Goal: Information Seeking & Learning: Learn about a topic

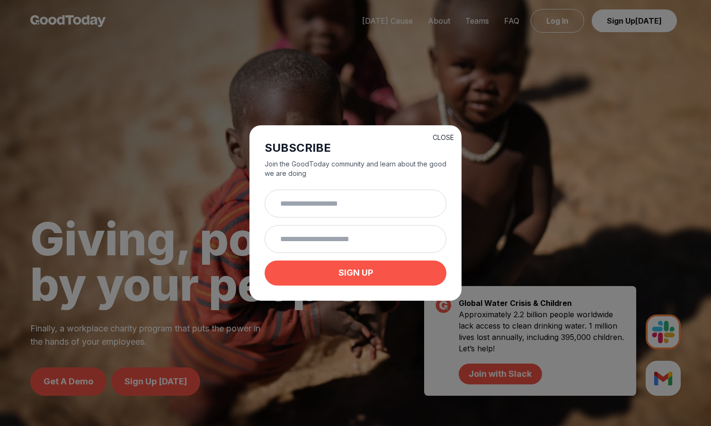
click at [443, 139] on button "CLOSE" at bounding box center [442, 137] width 21 height 9
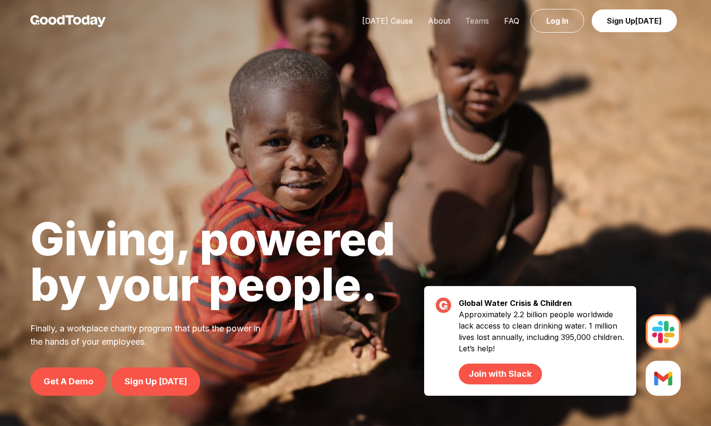
click at [479, 25] on link "Teams" at bounding box center [477, 20] width 39 height 9
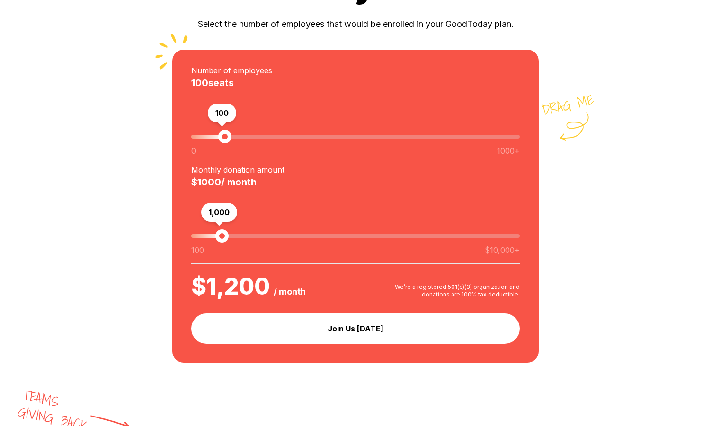
scroll to position [963, 0]
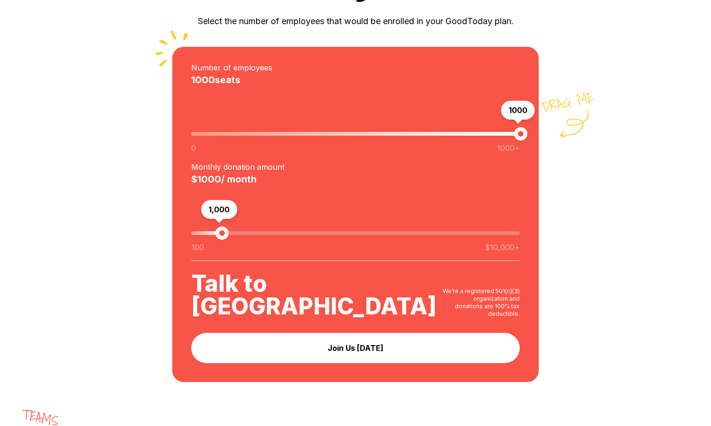
drag, startPoint x: 230, startPoint y: 129, endPoint x: 579, endPoint y: 119, distance: 348.9
click at [538, 119] on div "drag me Number of employees 1000 seats 1000 0 1000+ Monthly donation amount $ 1…" at bounding box center [355, 214] width 366 height 335
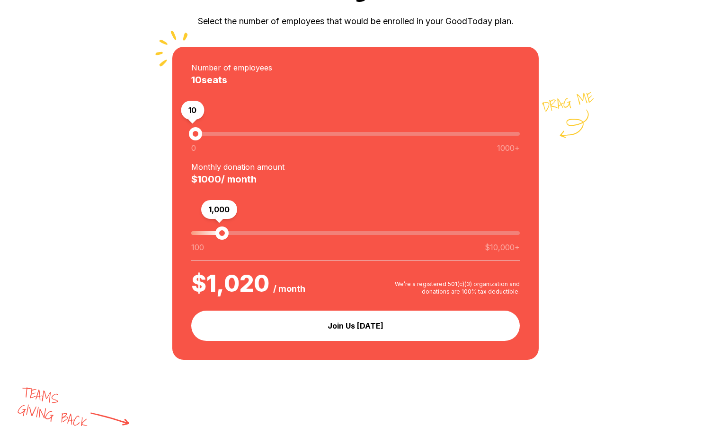
drag, startPoint x: 516, startPoint y: 129, endPoint x: 196, endPoint y: 137, distance: 319.9
click at [196, 137] on span "10" at bounding box center [195, 133] width 13 height 13
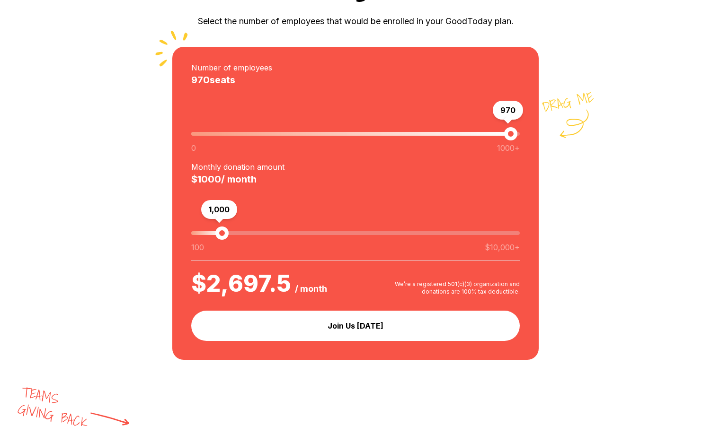
type input "***"
drag, startPoint x: 192, startPoint y: 137, endPoint x: 511, endPoint y: 135, distance: 319.4
click at [511, 135] on span "980" at bounding box center [513, 133] width 13 height 13
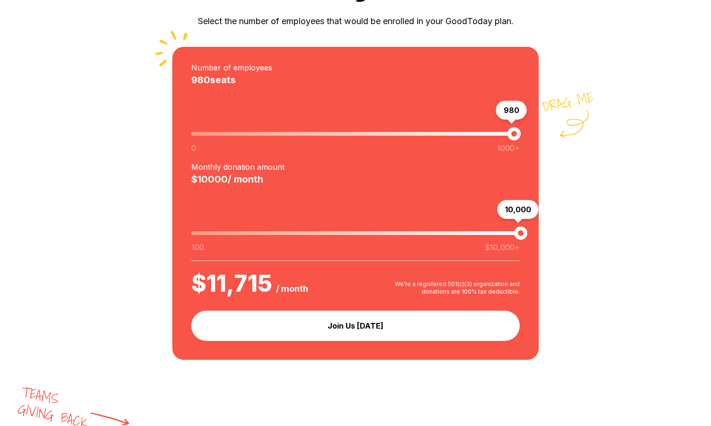
drag, startPoint x: 221, startPoint y: 231, endPoint x: 556, endPoint y: 222, distance: 335.1
click at [556, 222] on div "Сalculate your cost. Select the number of employees that would be enrolled in y…" at bounding box center [355, 162] width 711 height 395
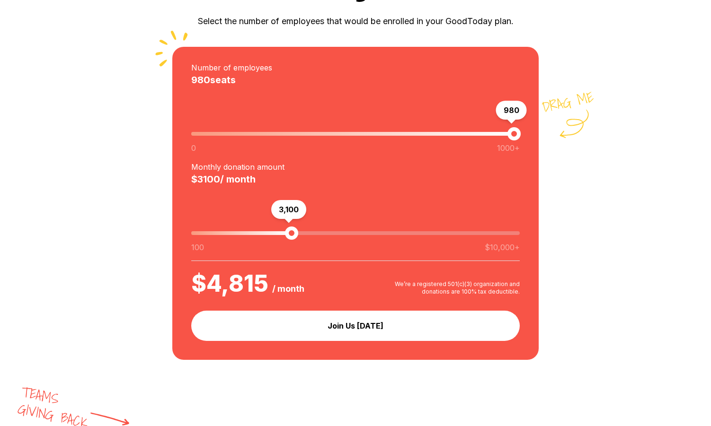
type input "***"
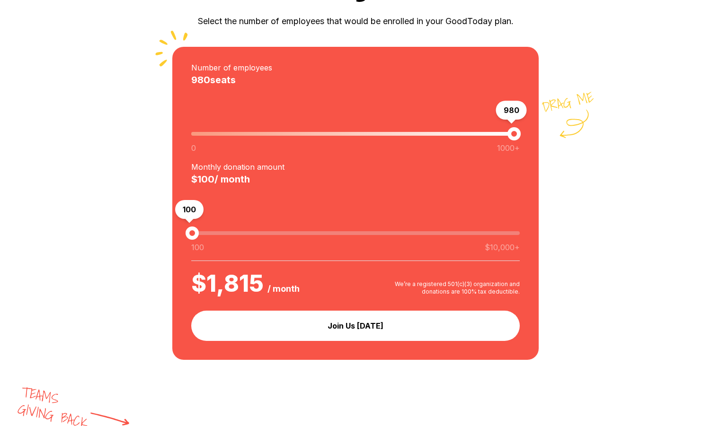
drag, startPoint x: 520, startPoint y: 236, endPoint x: 181, endPoint y: 242, distance: 339.3
click at [181, 242] on div "drag me Number of employees 980 seats 980 0 1000+ Monthly donation amount $ 100…" at bounding box center [355, 203] width 366 height 313
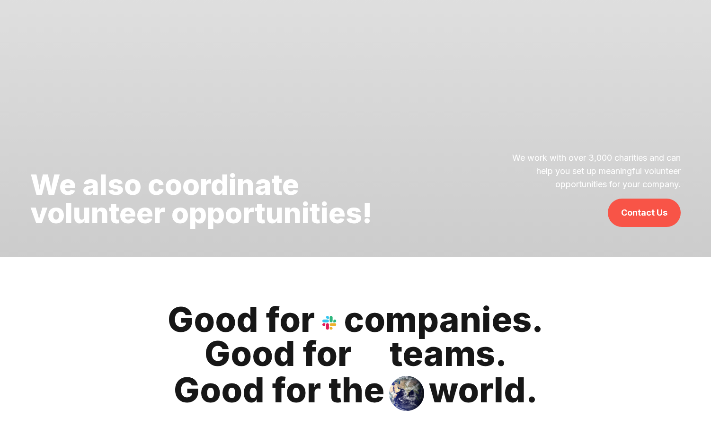
scroll to position [3027, 0]
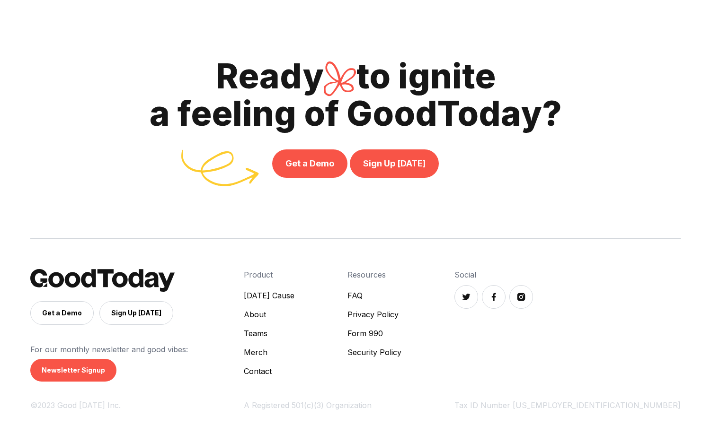
click at [294, 315] on link "About" at bounding box center [269, 314] width 51 height 11
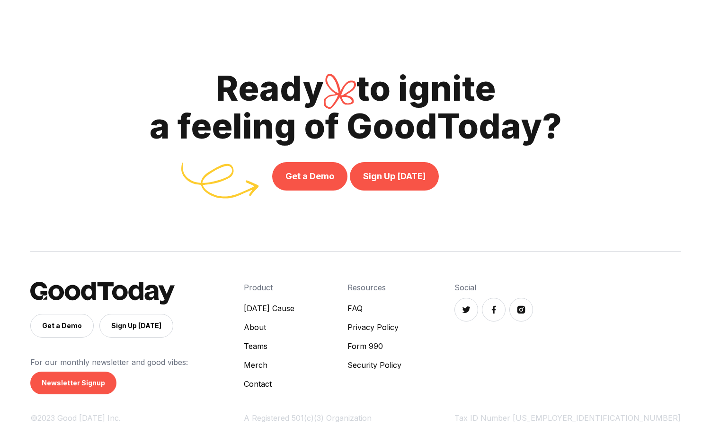
scroll to position [2174, 0]
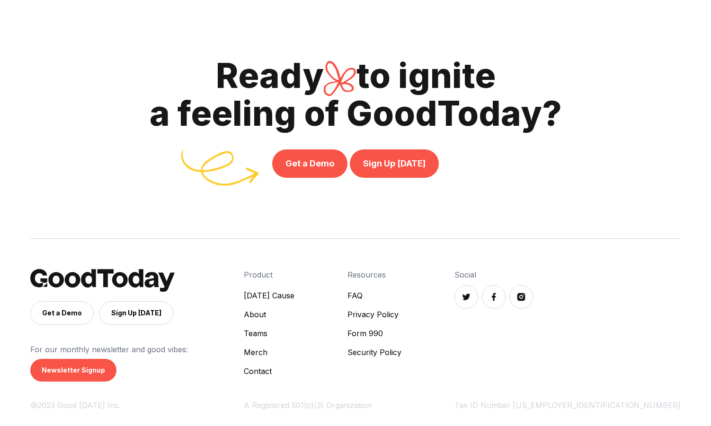
click at [401, 293] on link "FAQ" at bounding box center [374, 295] width 54 height 11
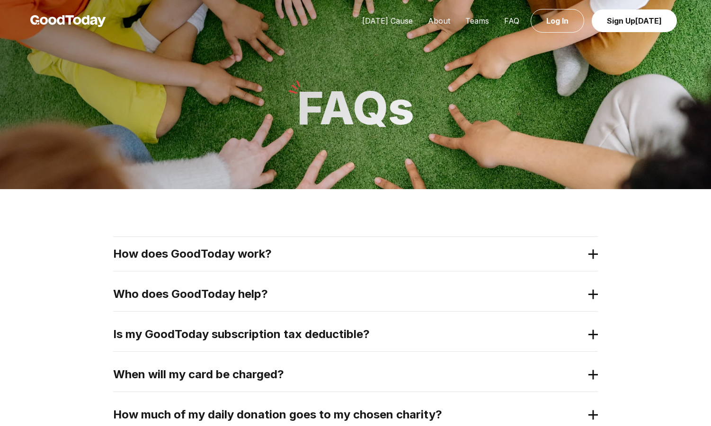
scroll to position [86, 0]
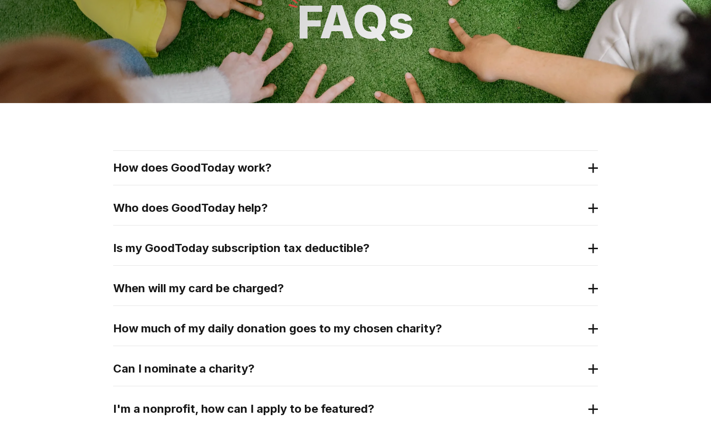
click at [394, 162] on h2 "How does GoodToday work?" at bounding box center [347, 167] width 469 height 15
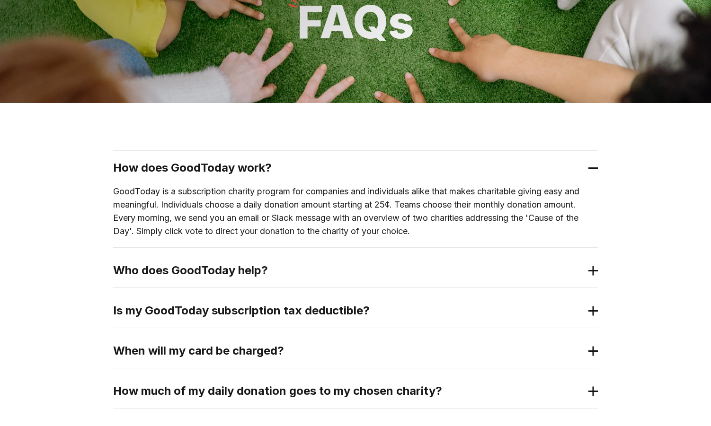
click at [418, 216] on p "GoodToday is a subscription charity program for companies and individuals alike…" at bounding box center [355, 211] width 485 height 53
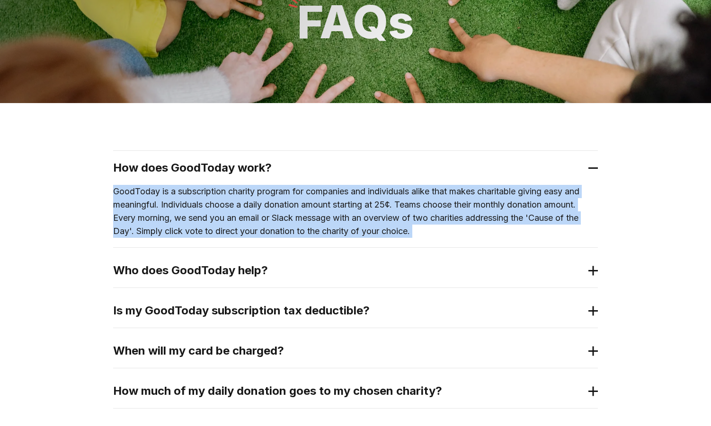
click at [418, 216] on p "GoodToday is a subscription charity program for companies and individuals alike…" at bounding box center [355, 211] width 485 height 53
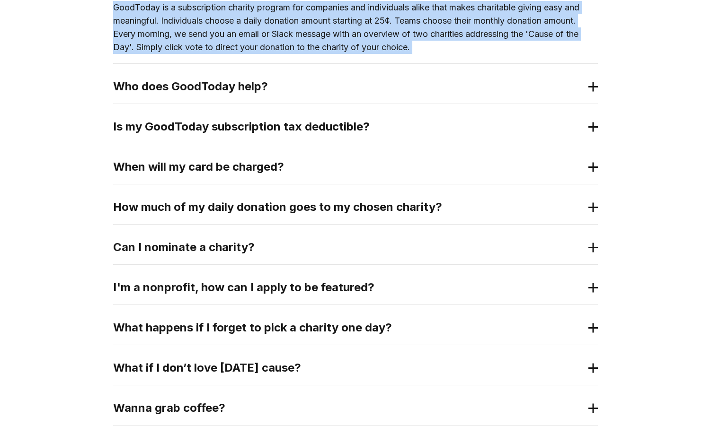
scroll to position [273, 0]
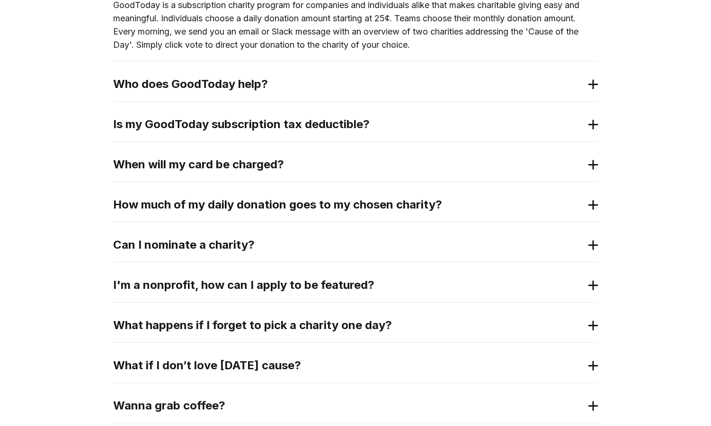
click at [378, 118] on h2 "Is my GoodToday subscription tax deductible?" at bounding box center [347, 124] width 469 height 15
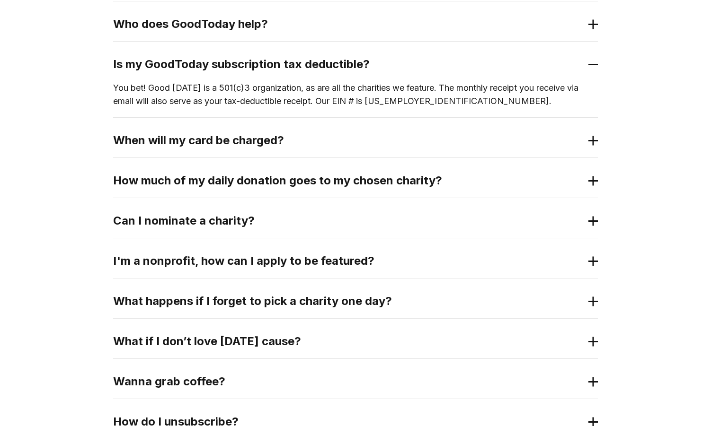
scroll to position [334, 0]
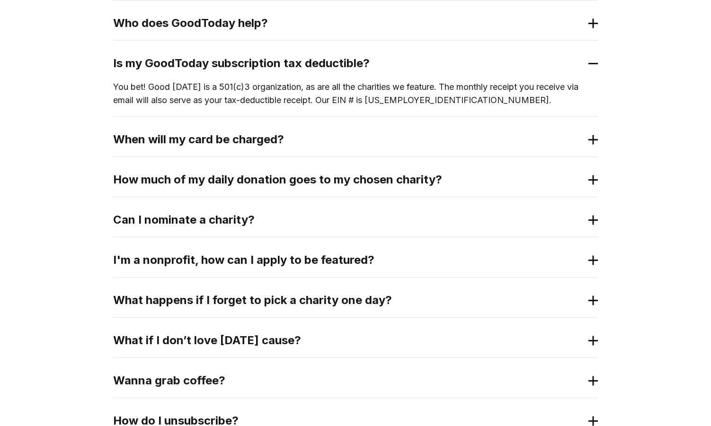
click at [136, 171] on div "How much of my daily donation goes to my chosen charity?" at bounding box center [355, 180] width 485 height 34
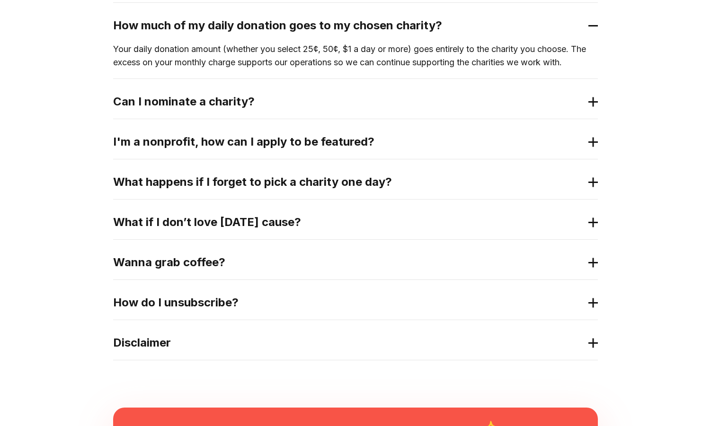
scroll to position [491, 0]
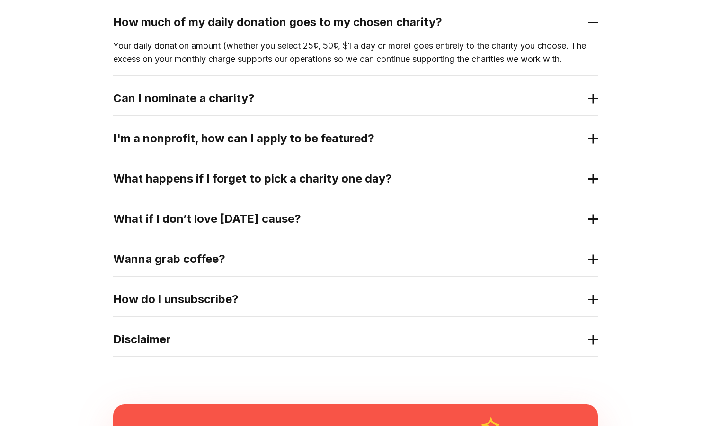
click at [146, 221] on h2 "What if I don’t love [DATE] cause?" at bounding box center [347, 219] width 469 height 15
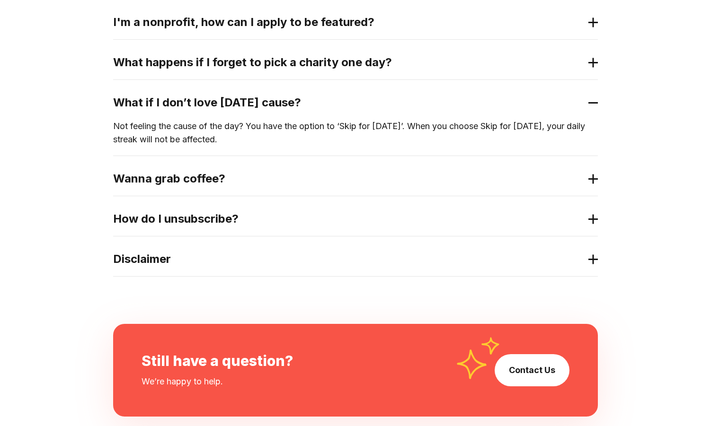
scroll to position [608, 0]
click at [154, 191] on div "Wanna grab coffee?" at bounding box center [355, 178] width 485 height 34
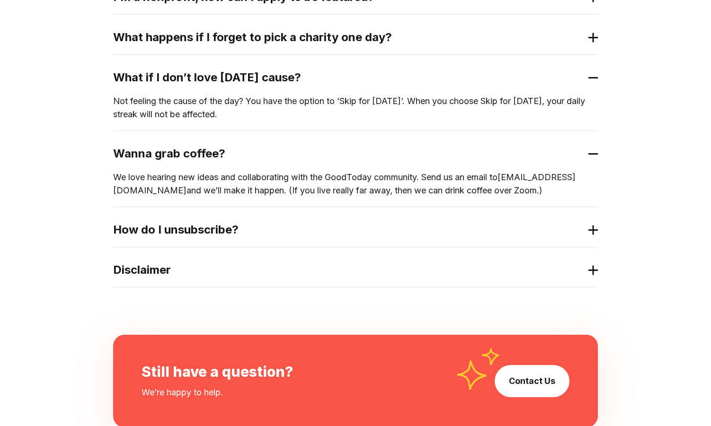
scroll to position [633, 0]
click at [151, 230] on h2 "How do I unsubscribe?" at bounding box center [347, 229] width 469 height 15
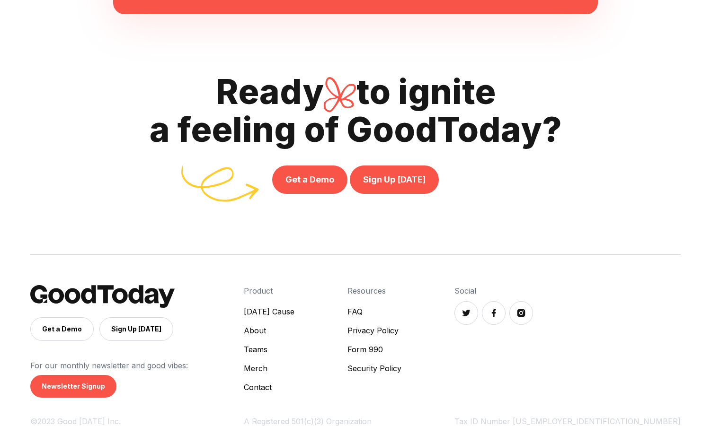
scroll to position [1098, 0]
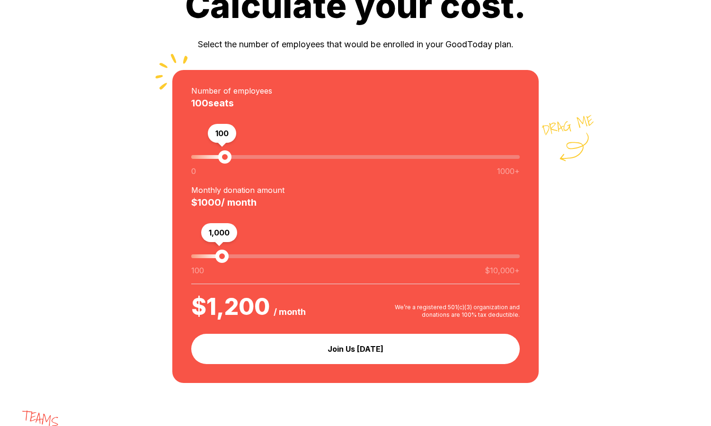
scroll to position [953, 0]
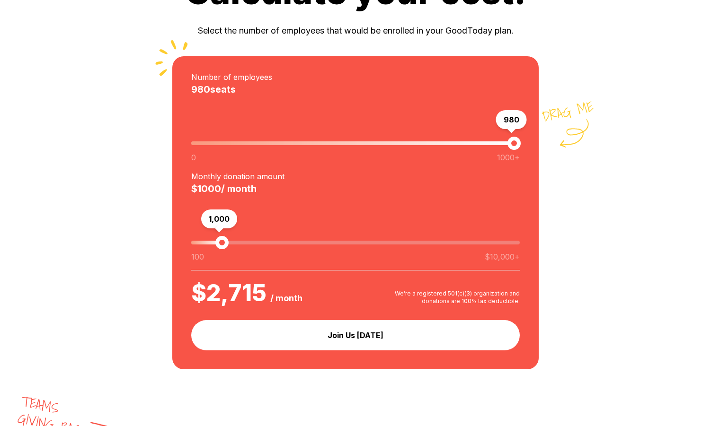
type input "***"
drag, startPoint x: 224, startPoint y: 138, endPoint x: 515, endPoint y: 151, distance: 291.3
click at [515, 151] on div "990 0 1000+" at bounding box center [355, 133] width 328 height 75
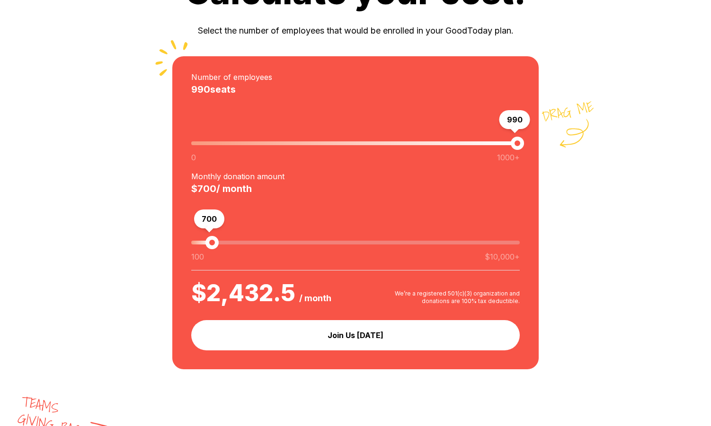
type input "***"
drag, startPoint x: 220, startPoint y: 239, endPoint x: 162, endPoint y: 239, distance: 58.2
click at [162, 239] on div "Сalculate your cost. Select the number of employees that would be enrolled in y…" at bounding box center [355, 172] width 711 height 395
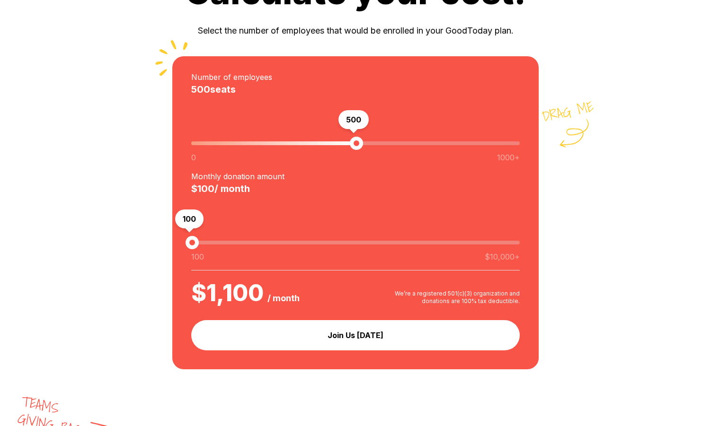
drag, startPoint x: 521, startPoint y: 141, endPoint x: 354, endPoint y: 148, distance: 166.7
click at [354, 148] on span "500" at bounding box center [356, 143] width 13 height 13
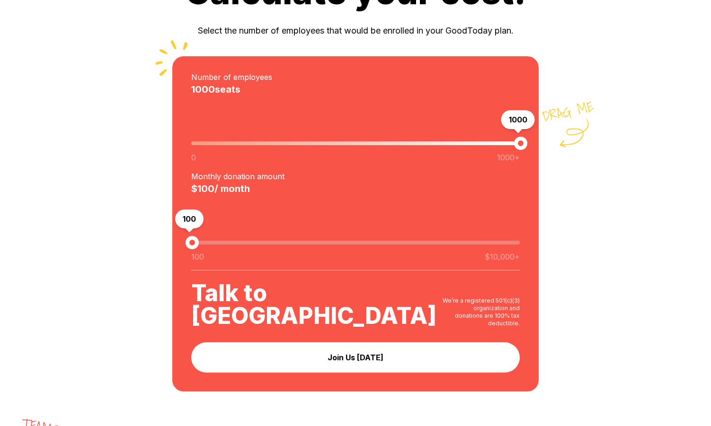
type input "***"
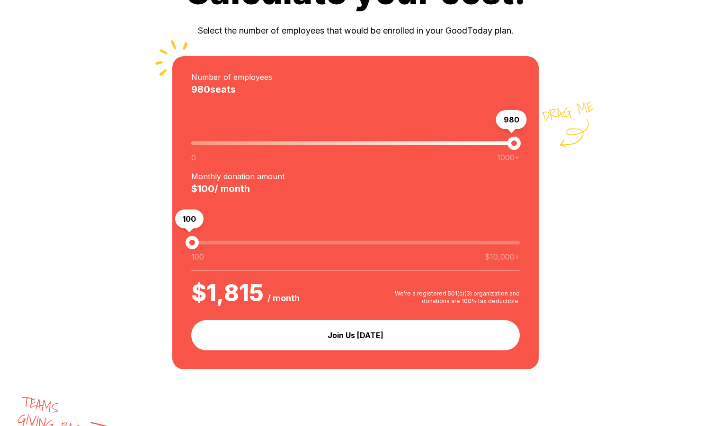
drag, startPoint x: 355, startPoint y: 141, endPoint x: 514, endPoint y: 142, distance: 159.0
click at [514, 142] on span "980" at bounding box center [513, 143] width 13 height 13
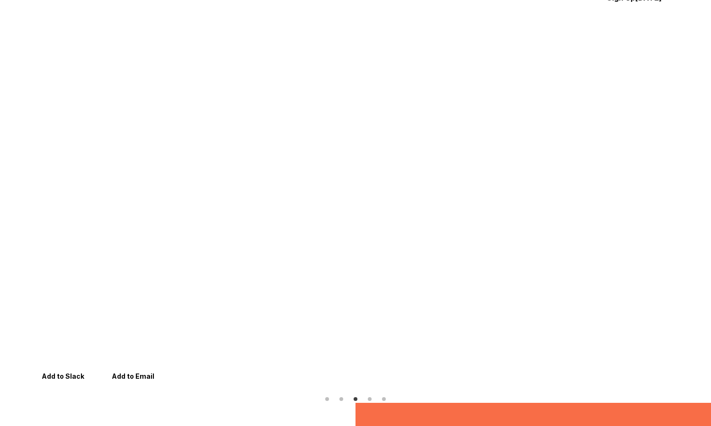
scroll to position [0, 0]
